Goal: Navigation & Orientation: Find specific page/section

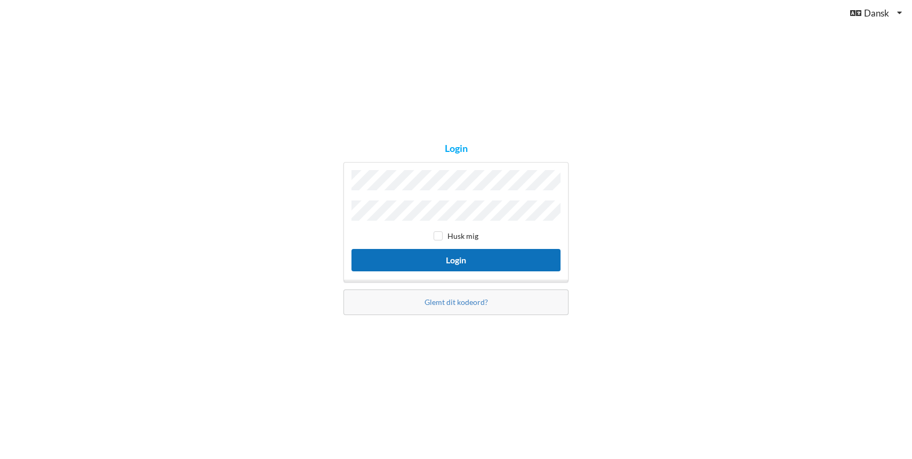
click at [463, 255] on button "Login" at bounding box center [455, 260] width 209 height 22
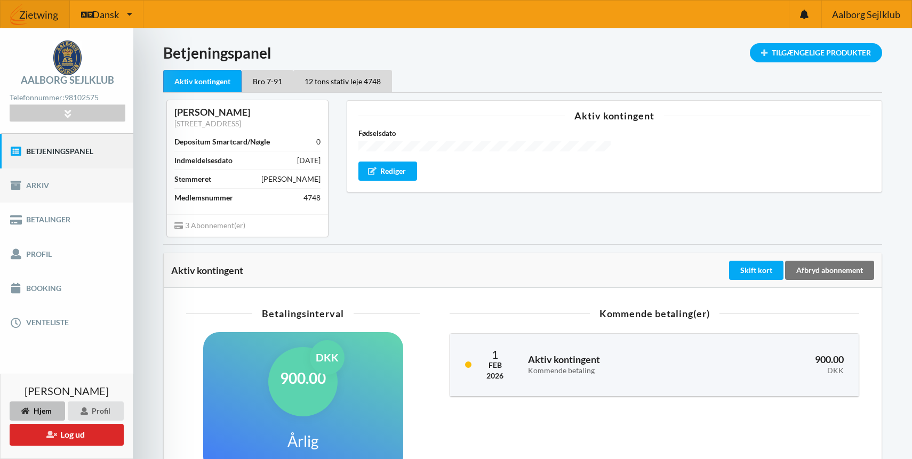
click at [42, 184] on link "Arkiv" at bounding box center [66, 185] width 133 height 34
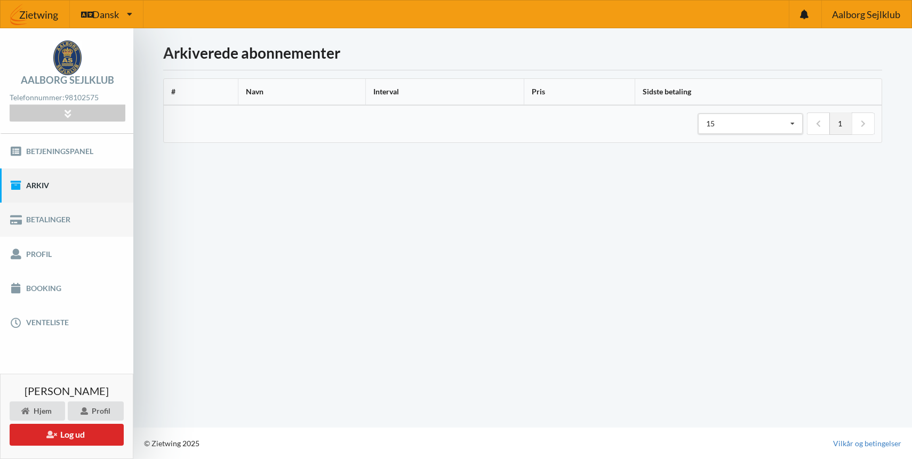
click at [41, 221] on link "Betalinger" at bounding box center [66, 220] width 133 height 34
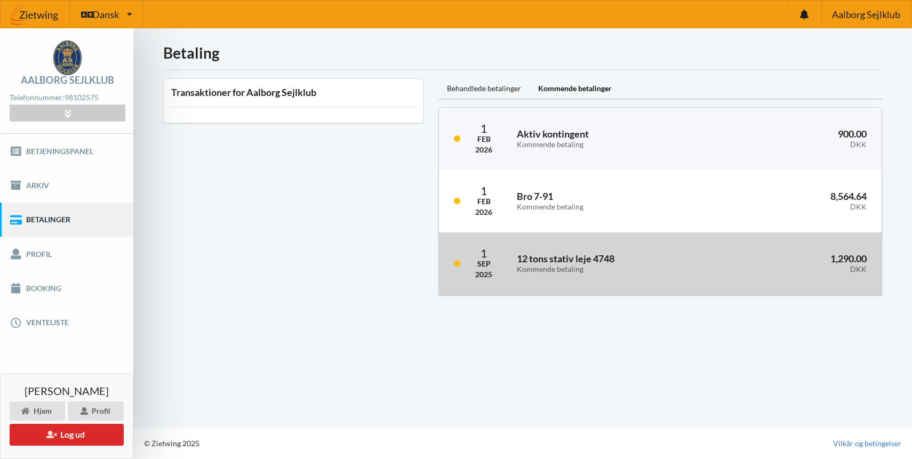
click at [518, 261] on h3 "12 tons stativ leje 4748 Kommende betaling" at bounding box center [616, 263] width 198 height 21
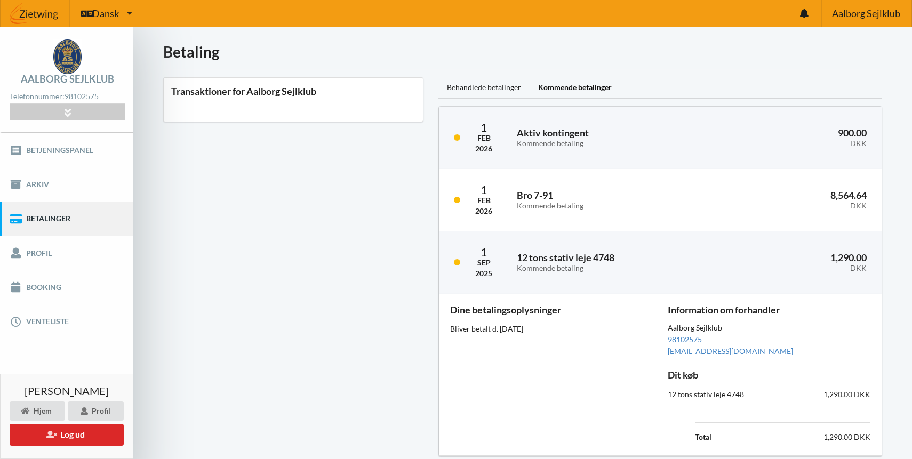
scroll to position [45, 0]
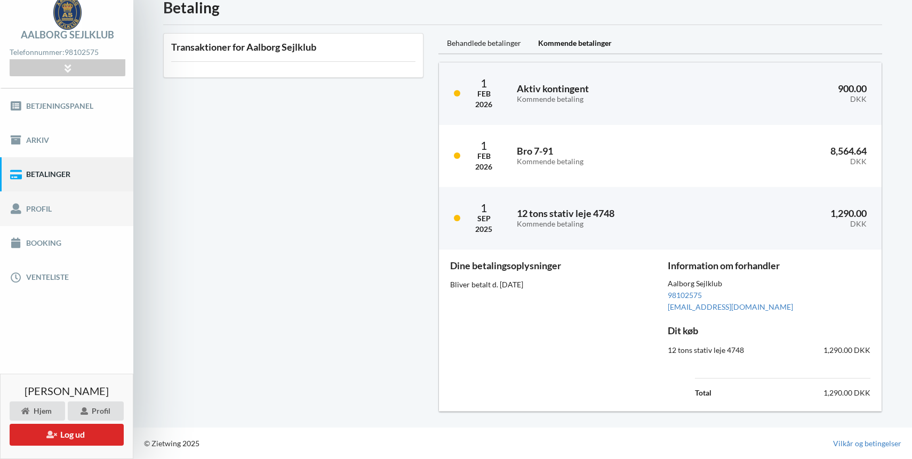
click at [46, 207] on link "Profil" at bounding box center [66, 208] width 133 height 34
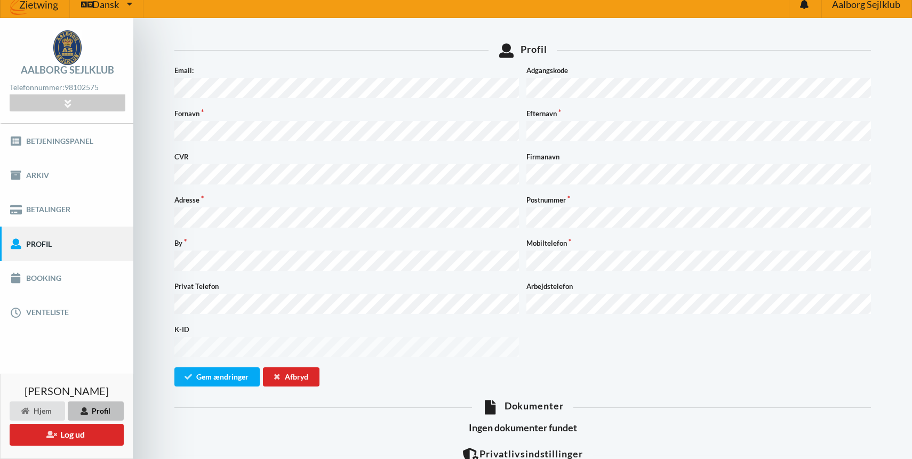
scroll to position [9, 0]
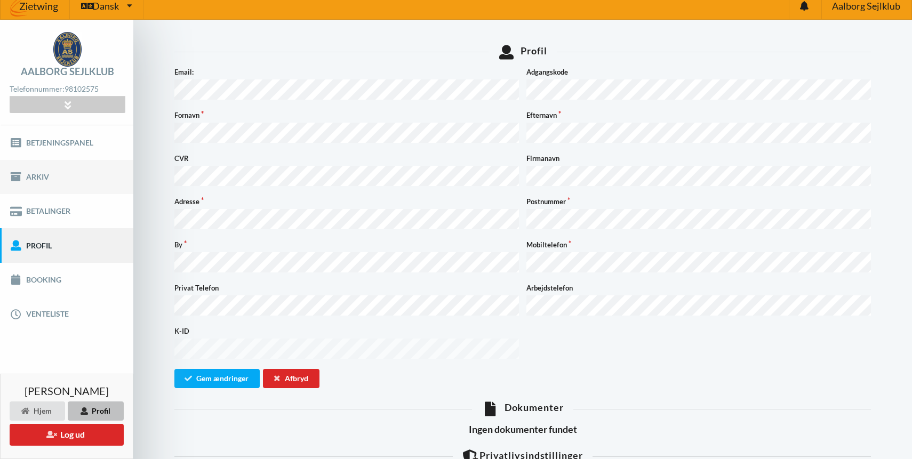
click at [28, 174] on link "Arkiv" at bounding box center [66, 177] width 133 height 34
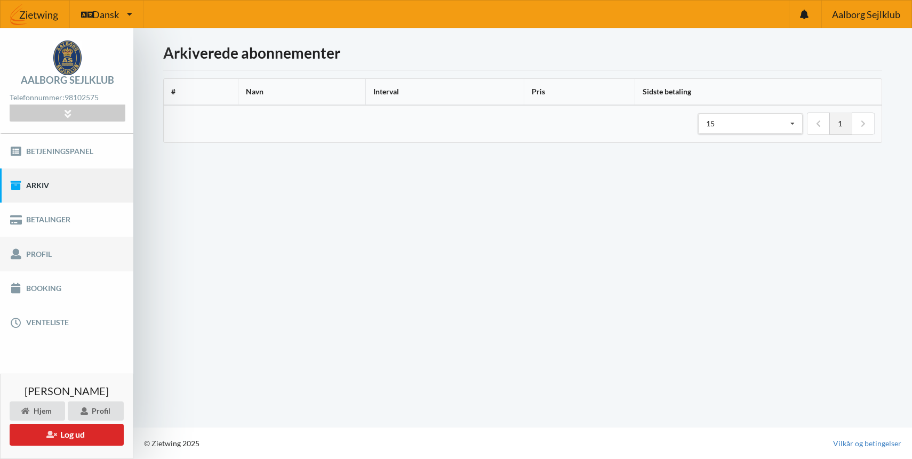
click at [47, 252] on link "Profil" at bounding box center [66, 254] width 133 height 34
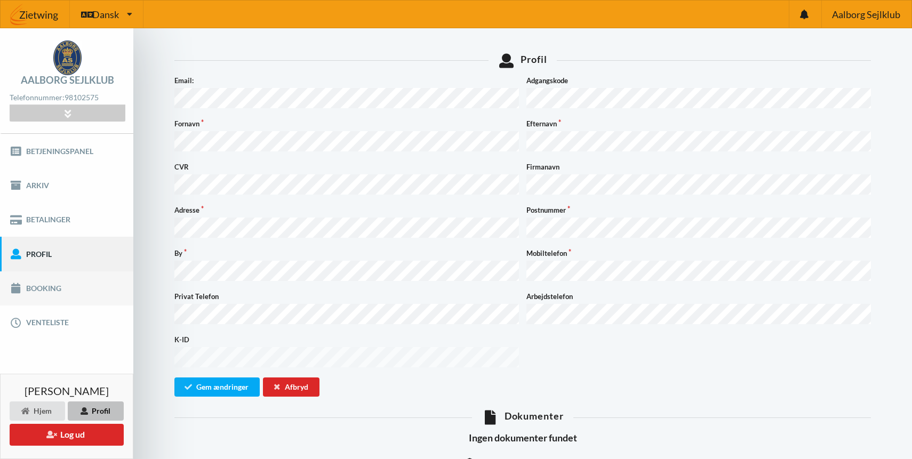
click at [48, 292] on link "Booking" at bounding box center [66, 288] width 133 height 34
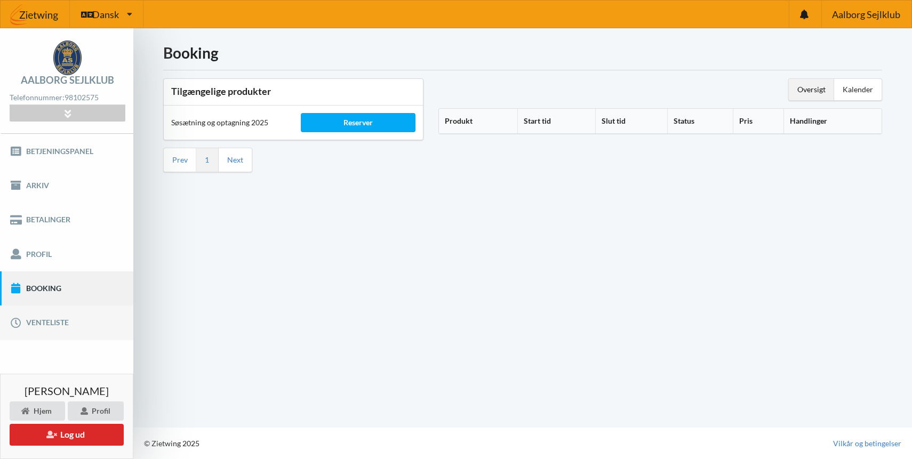
click at [45, 322] on link "Venteliste" at bounding box center [66, 322] width 133 height 34
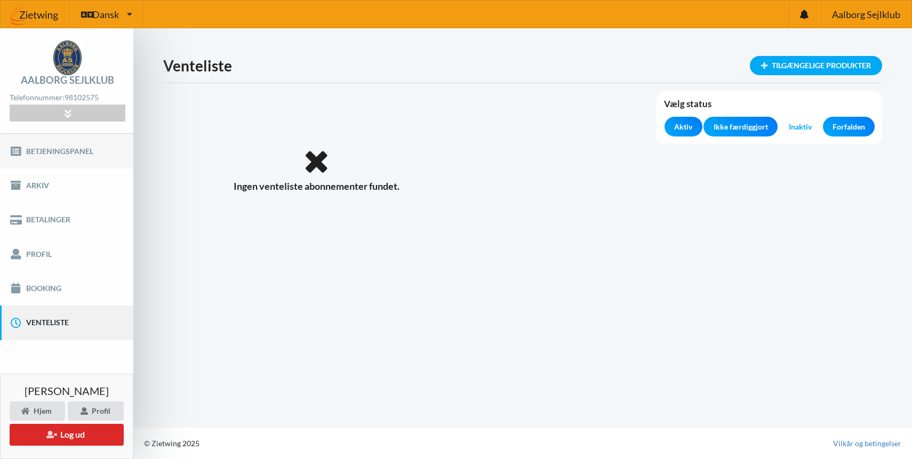
click at [54, 149] on link "Betjeningspanel" at bounding box center [66, 151] width 133 height 34
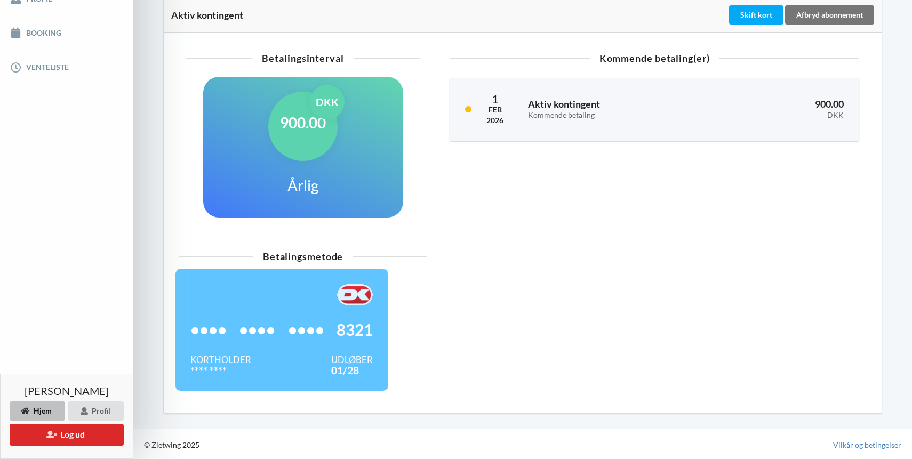
scroll to position [256, 0]
